Goal: Navigation & Orientation: Understand site structure

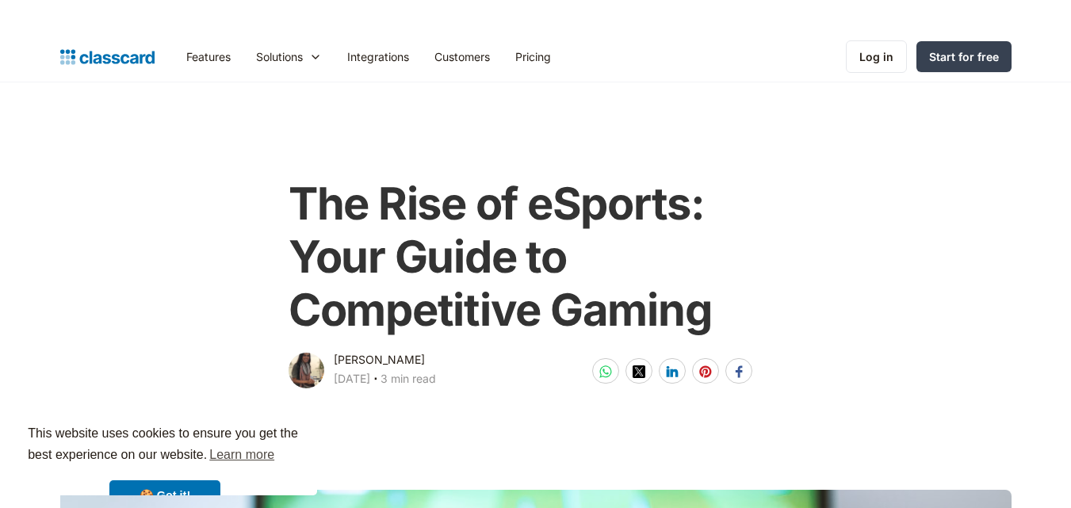
click at [136, 52] on img "home" at bounding box center [107, 57] width 94 height 22
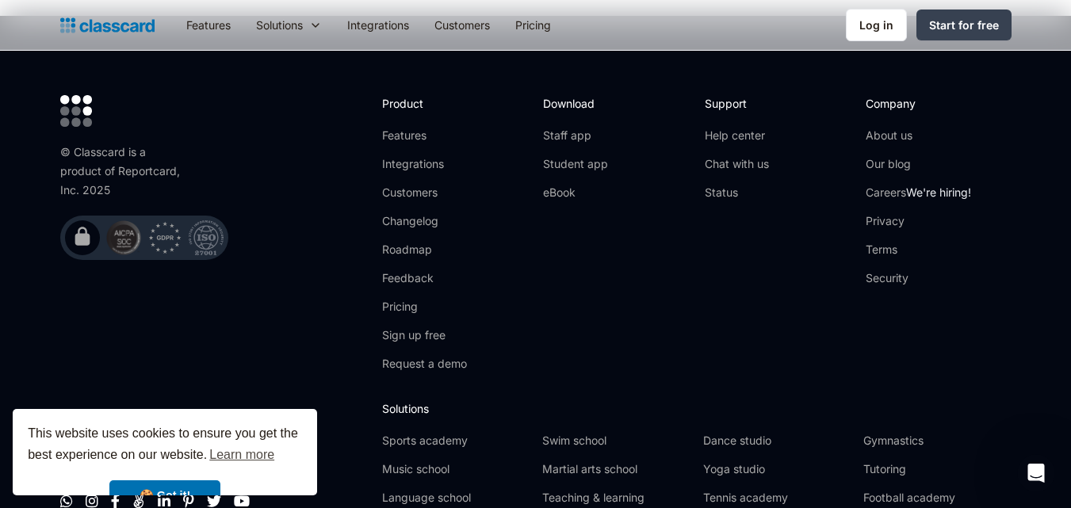
scroll to position [5273, 0]
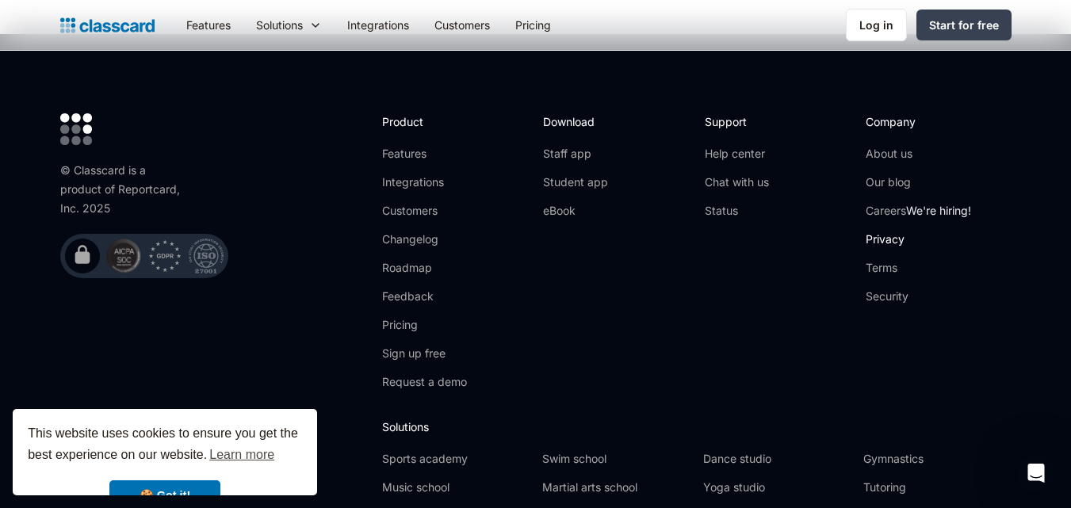
click at [894, 231] on link "Privacy" at bounding box center [918, 239] width 105 height 16
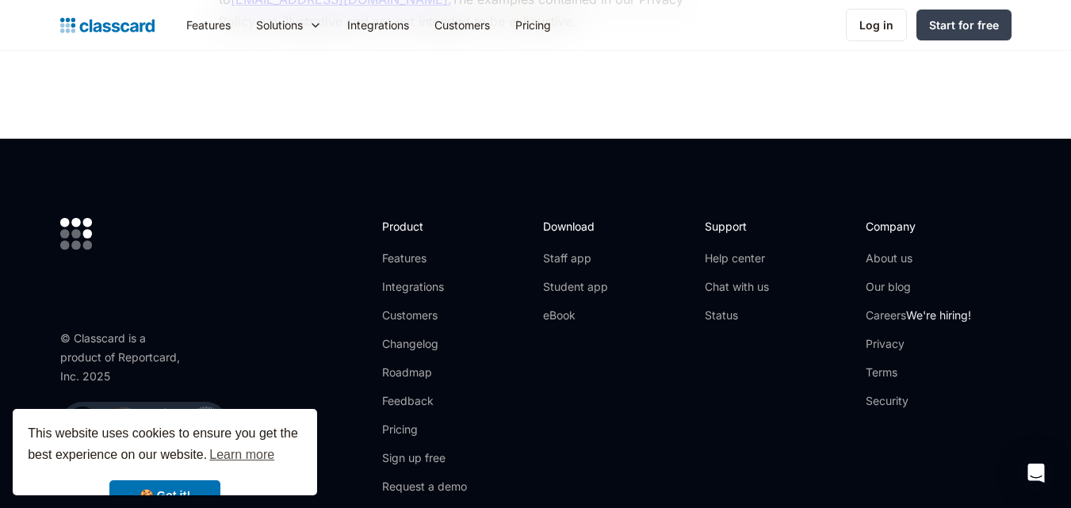
scroll to position [8293, 0]
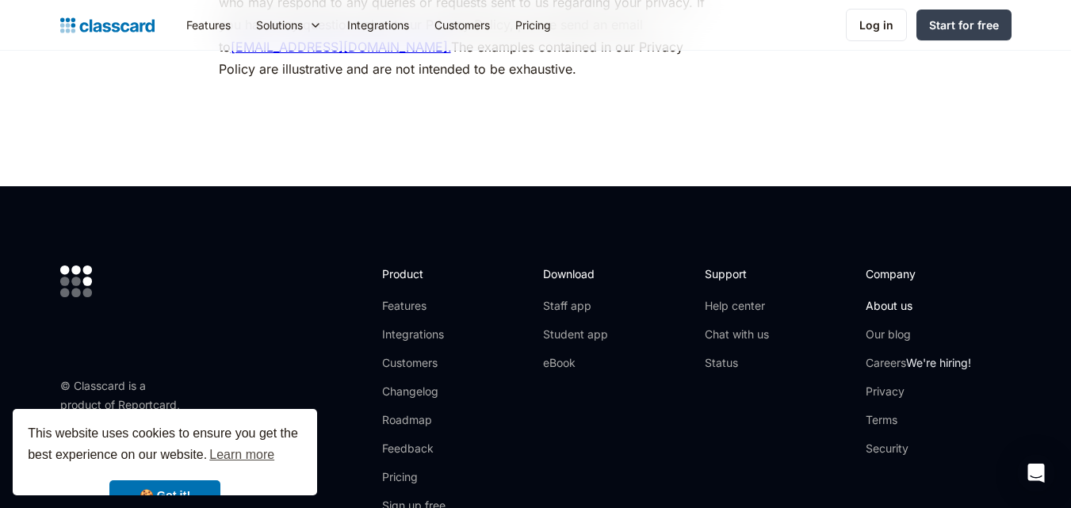
click at [896, 298] on link "About us" at bounding box center [918, 306] width 105 height 16
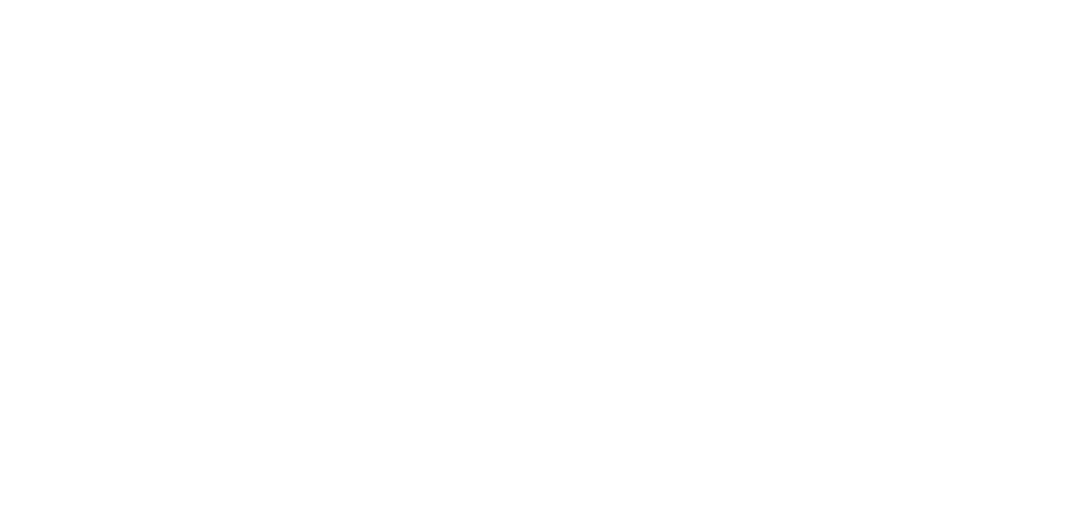
click at [0, 0] on html at bounding box center [0, 0] width 0 height 0
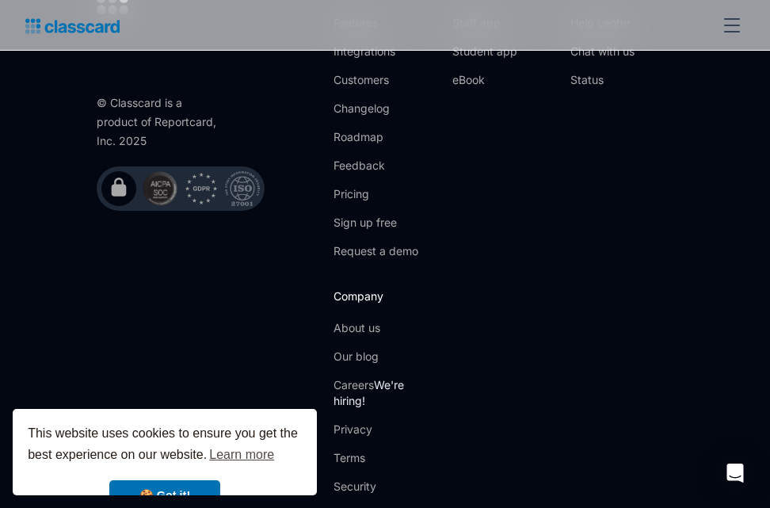
scroll to position [6041, 0]
